Goal: Task Accomplishment & Management: Use online tool/utility

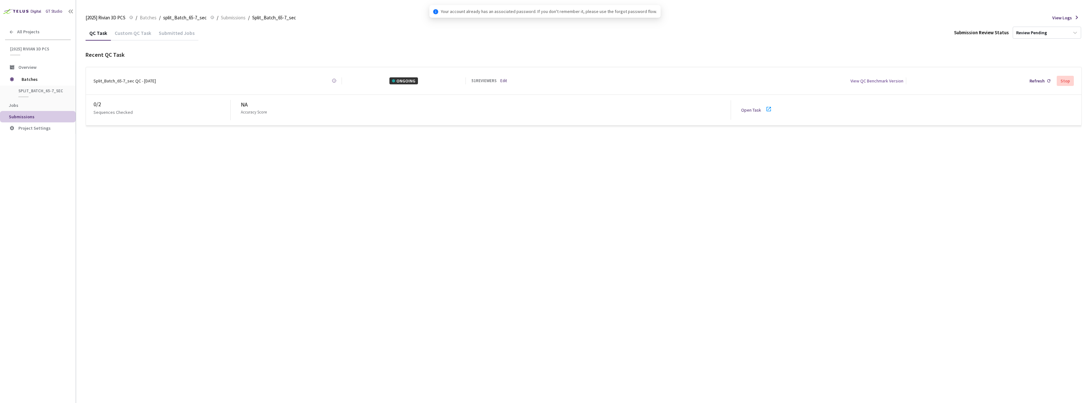
click at [760, 111] on div "Open Task" at bounding box center [758, 110] width 35 height 10
click at [747, 106] on div "Open Task" at bounding box center [753, 109] width 24 height 7
